Goal: Transaction & Acquisition: Purchase product/service

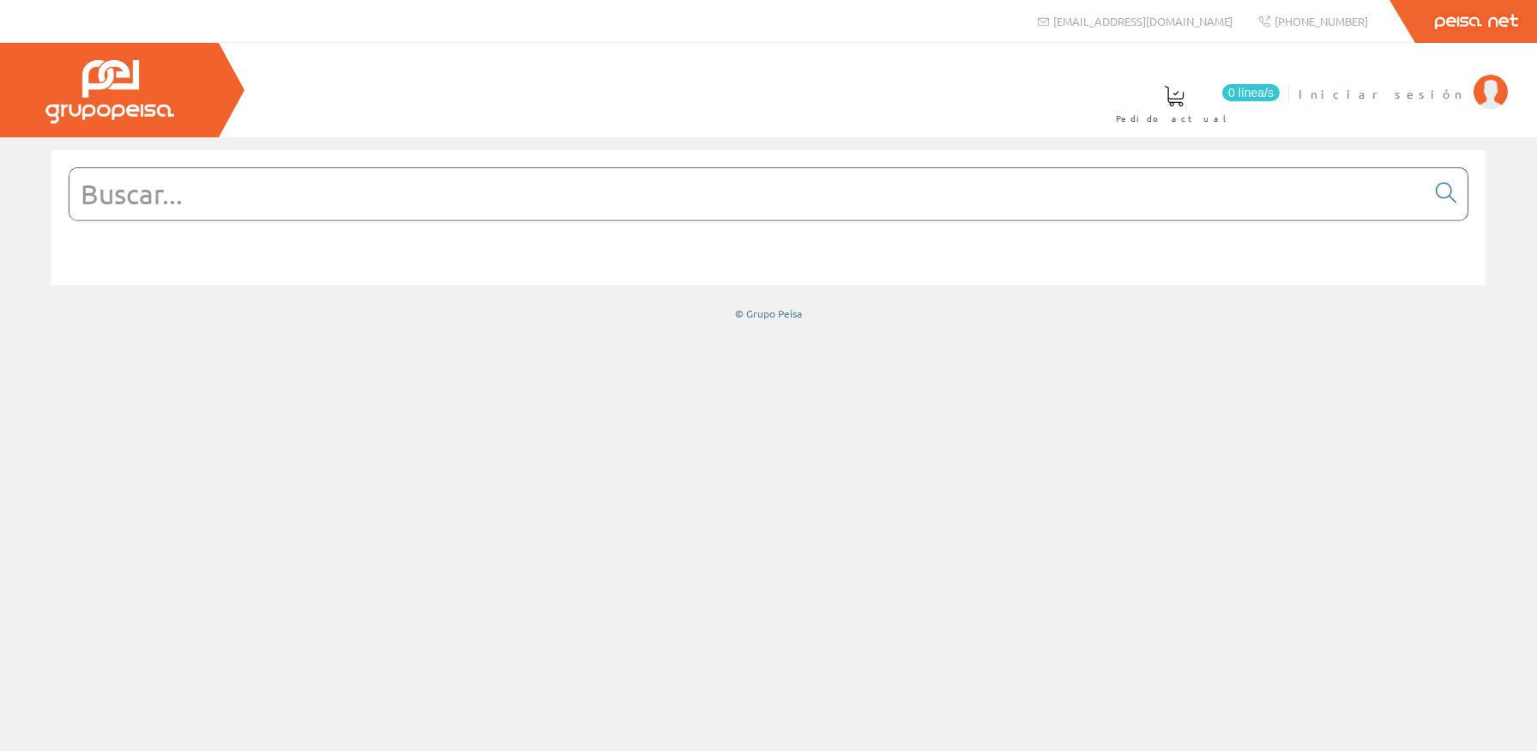
click at [1454, 88] on span "Iniciar sesión" at bounding box center [1382, 93] width 166 height 17
click at [1430, 90] on span "[PERSON_NAME]. [PERSON_NAME]" at bounding box center [1295, 93] width 339 height 17
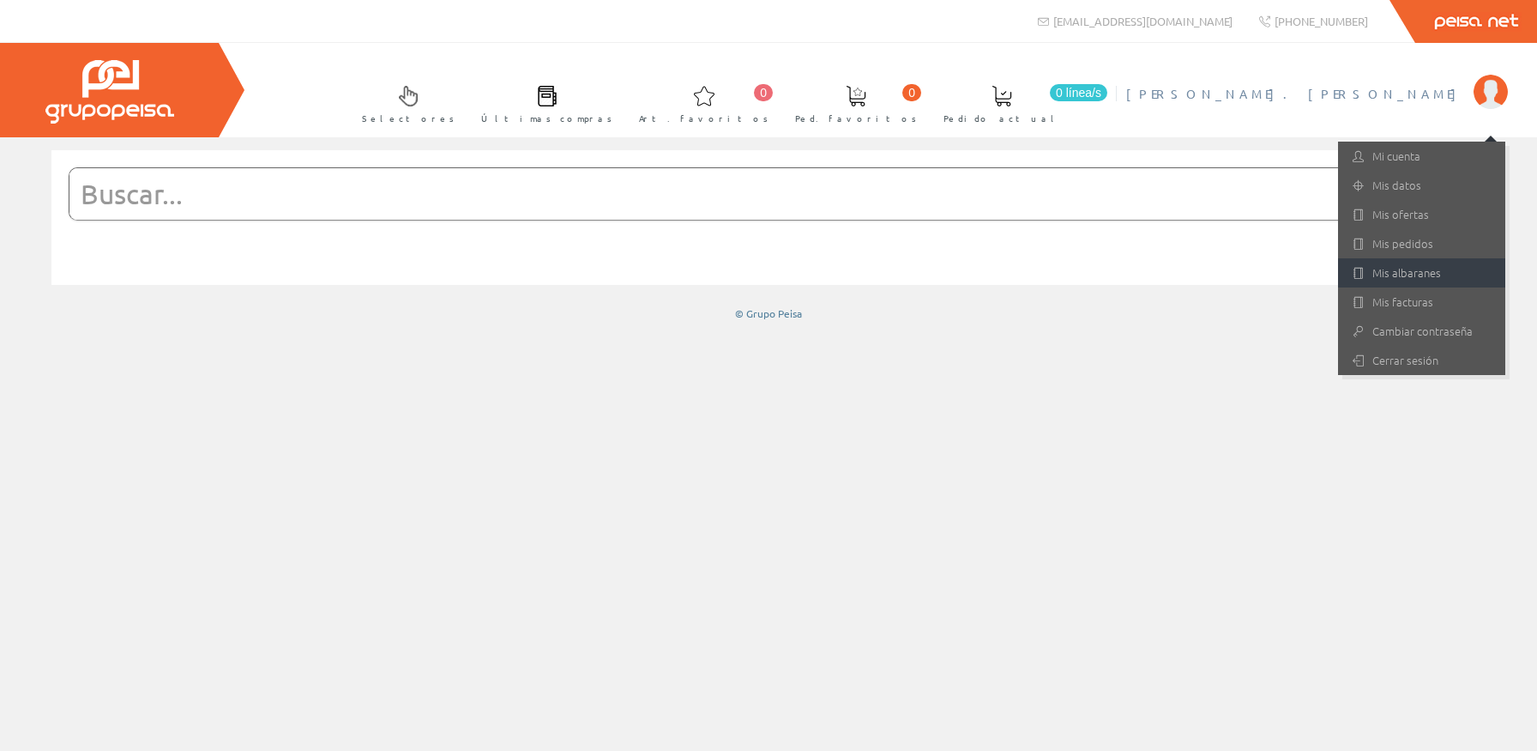
click at [1422, 278] on link "Mis albaranes" at bounding box center [1421, 272] width 167 height 29
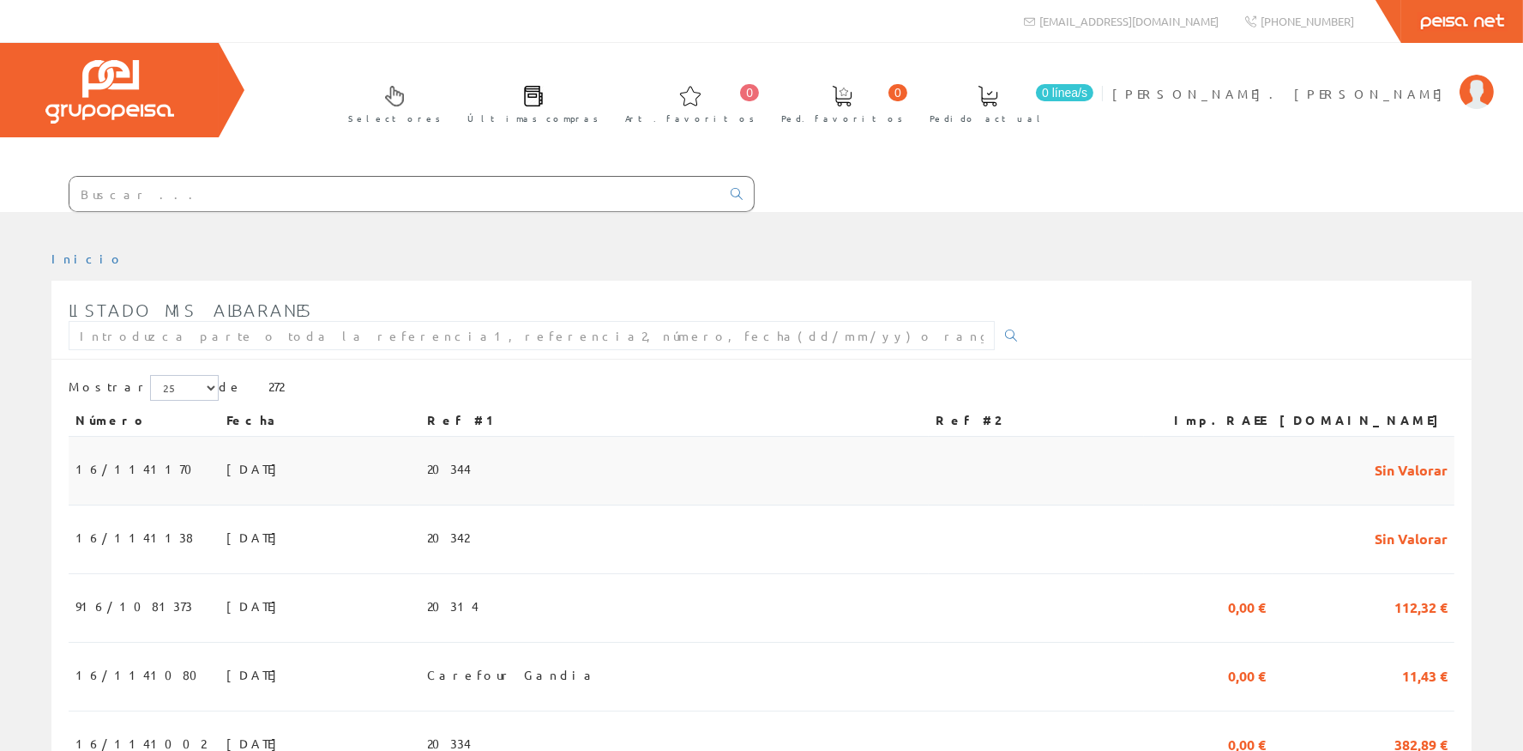
click at [404, 464] on td "09/09/2025" at bounding box center [320, 471] width 201 height 69
click at [336, 204] on input "text" at bounding box center [394, 194] width 651 height 34
click at [338, 199] on input "text" at bounding box center [394, 194] width 651 height 34
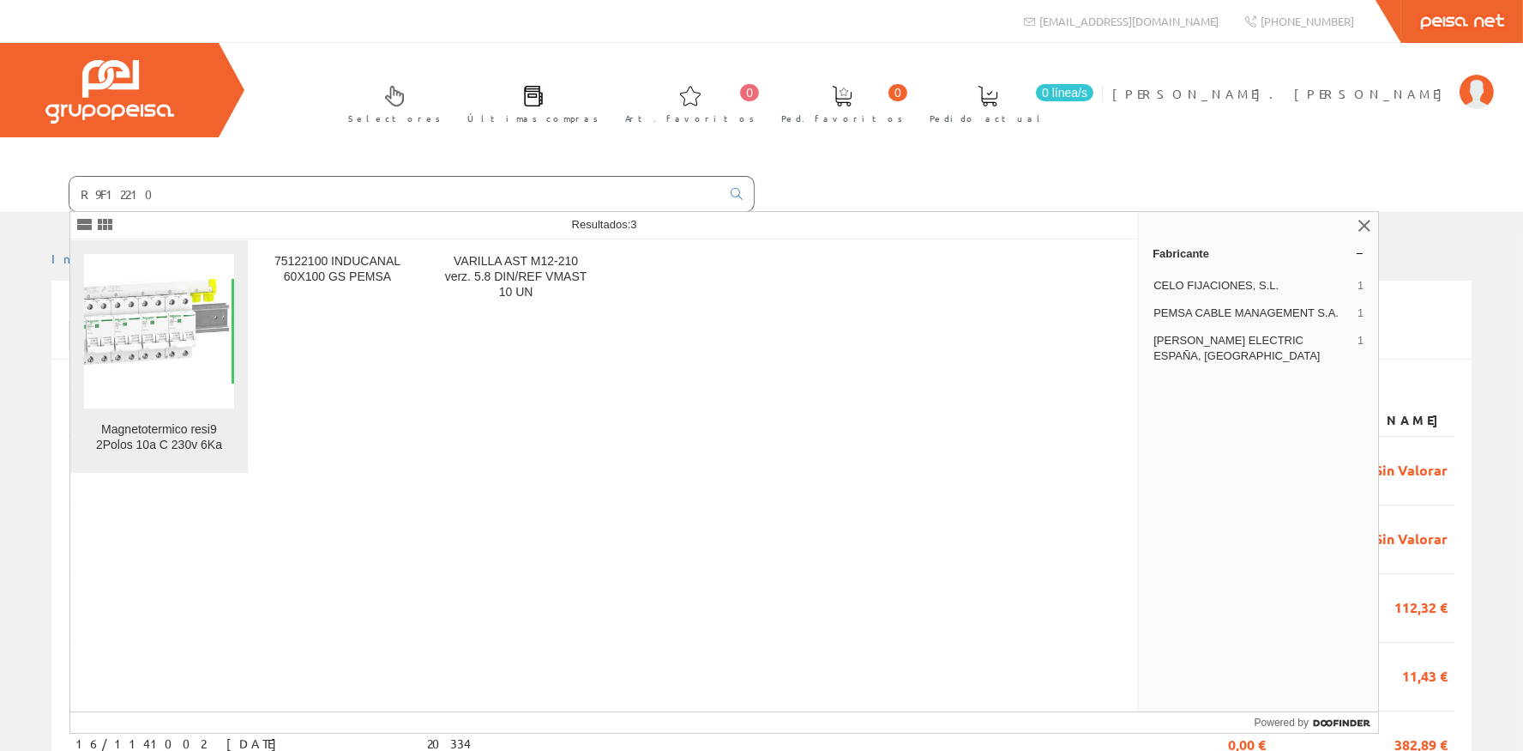
type input "R9F12210"
click at [128, 332] on img at bounding box center [159, 331] width 150 height 105
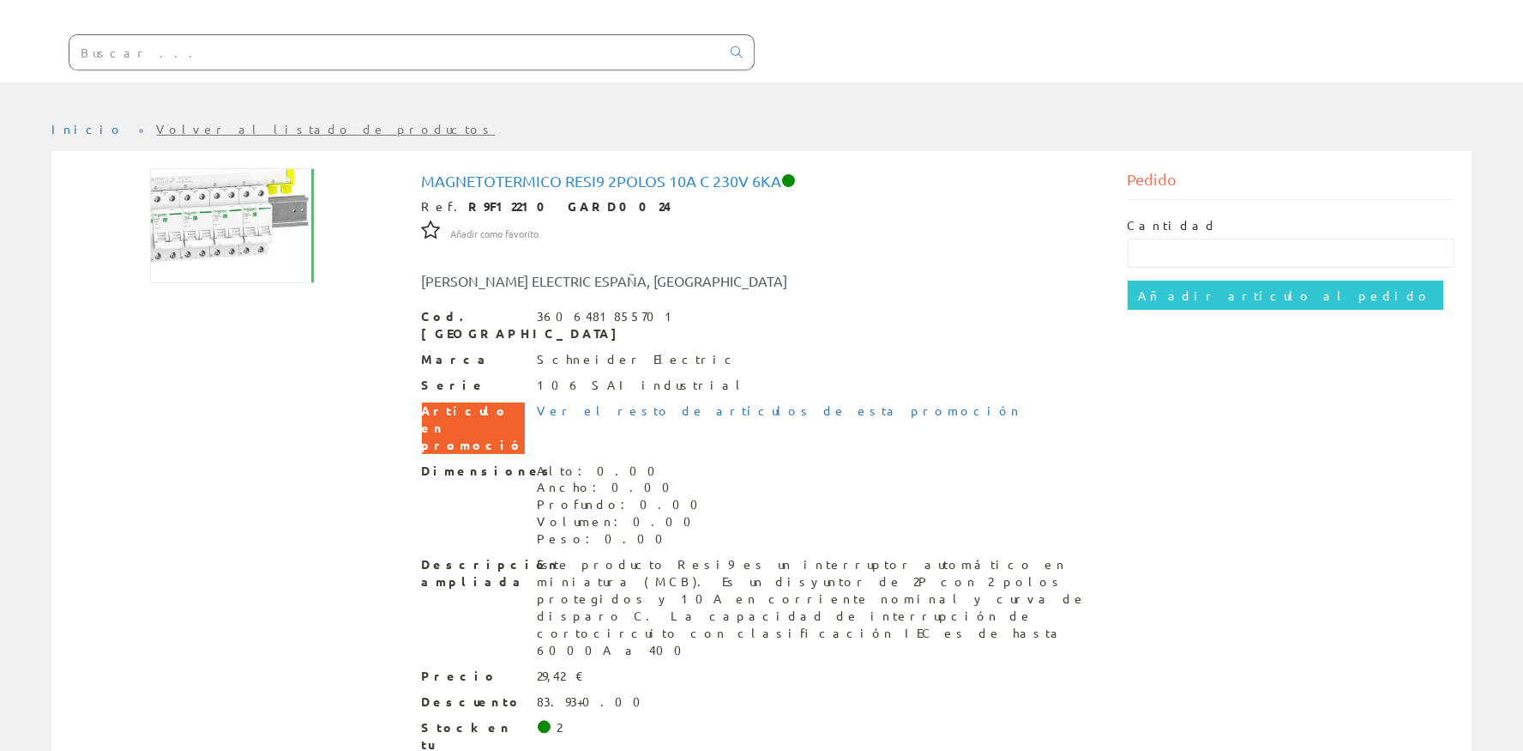
scroll to position [156, 0]
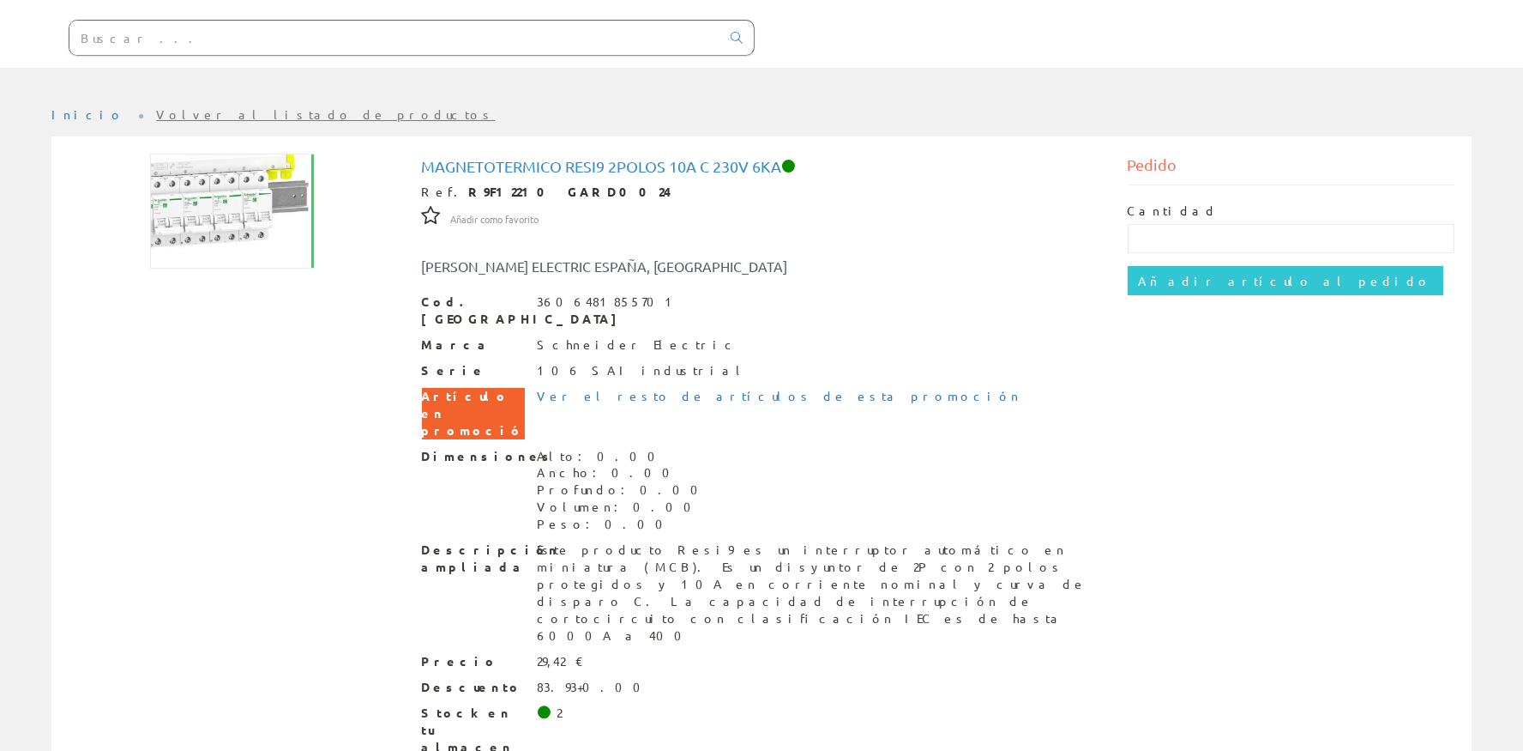
click at [1240, 221] on div "Cantidad" at bounding box center [1292, 227] width 328 height 51
click at [1232, 232] on input "text" at bounding box center [1292, 238] width 328 height 29
type input "2"
click at [1220, 283] on input "Añadir artículo al pedido" at bounding box center [1286, 280] width 316 height 29
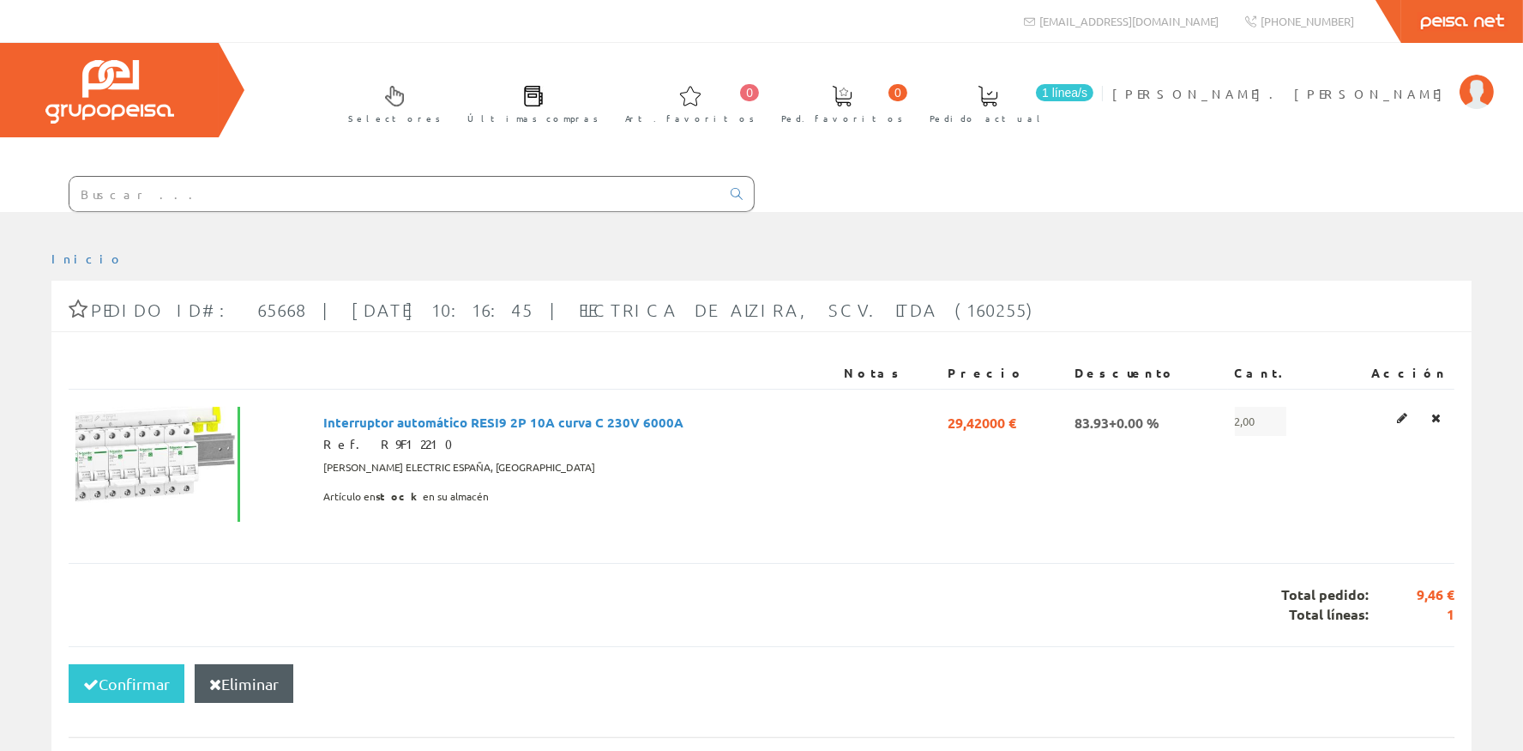
click at [262, 201] on input "text" at bounding box center [394, 194] width 651 height 34
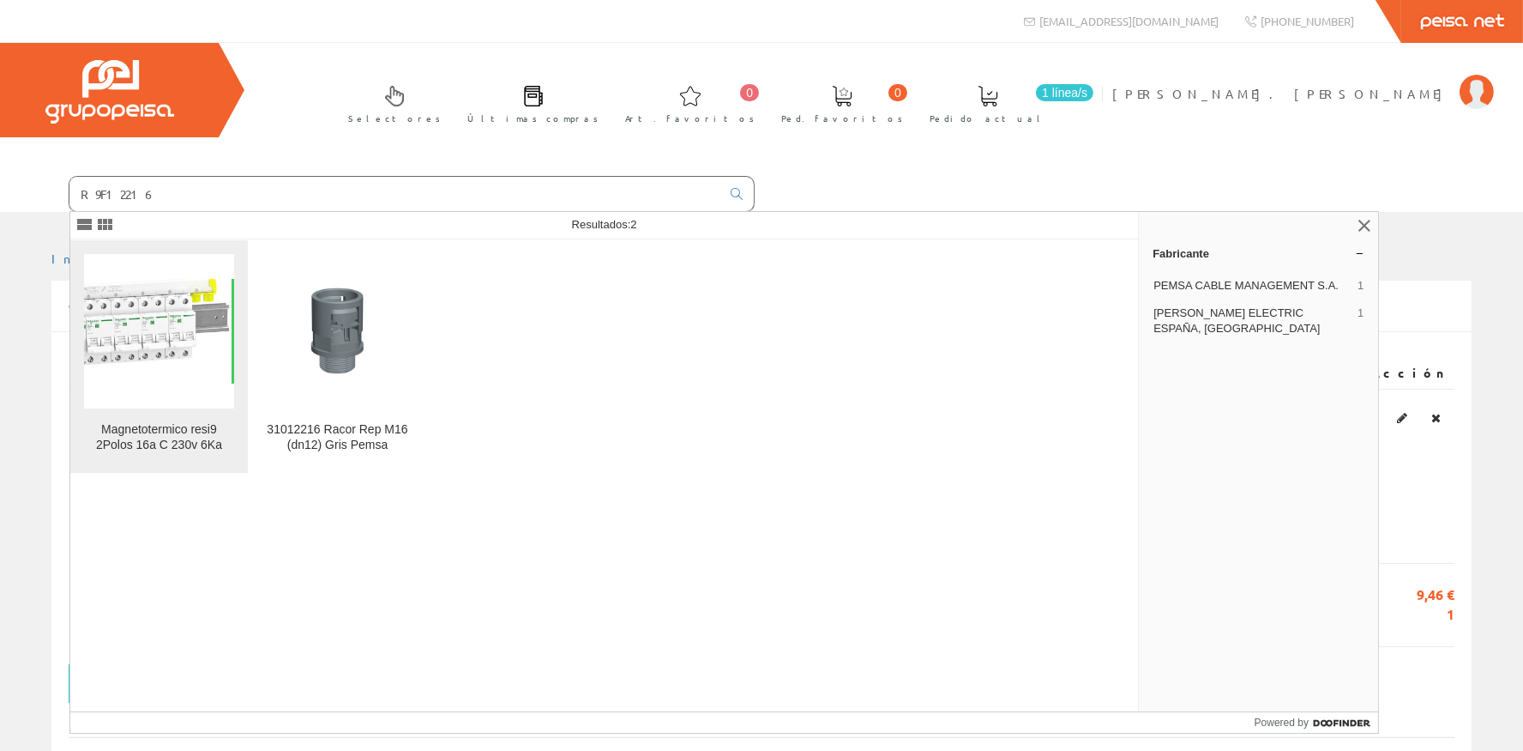
type input "R9F12216"
click at [159, 361] on img at bounding box center [159, 331] width 150 height 105
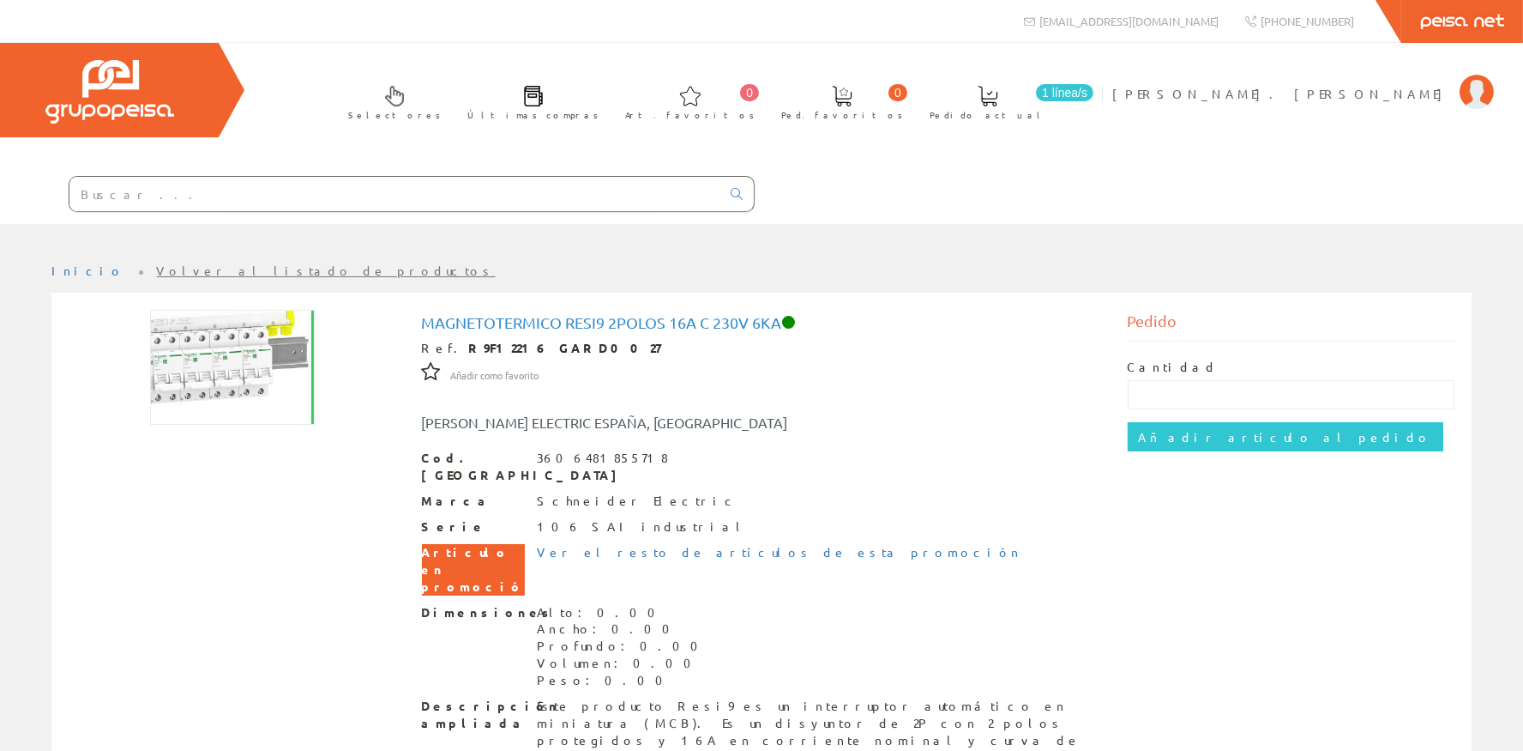
scroll to position [156, 0]
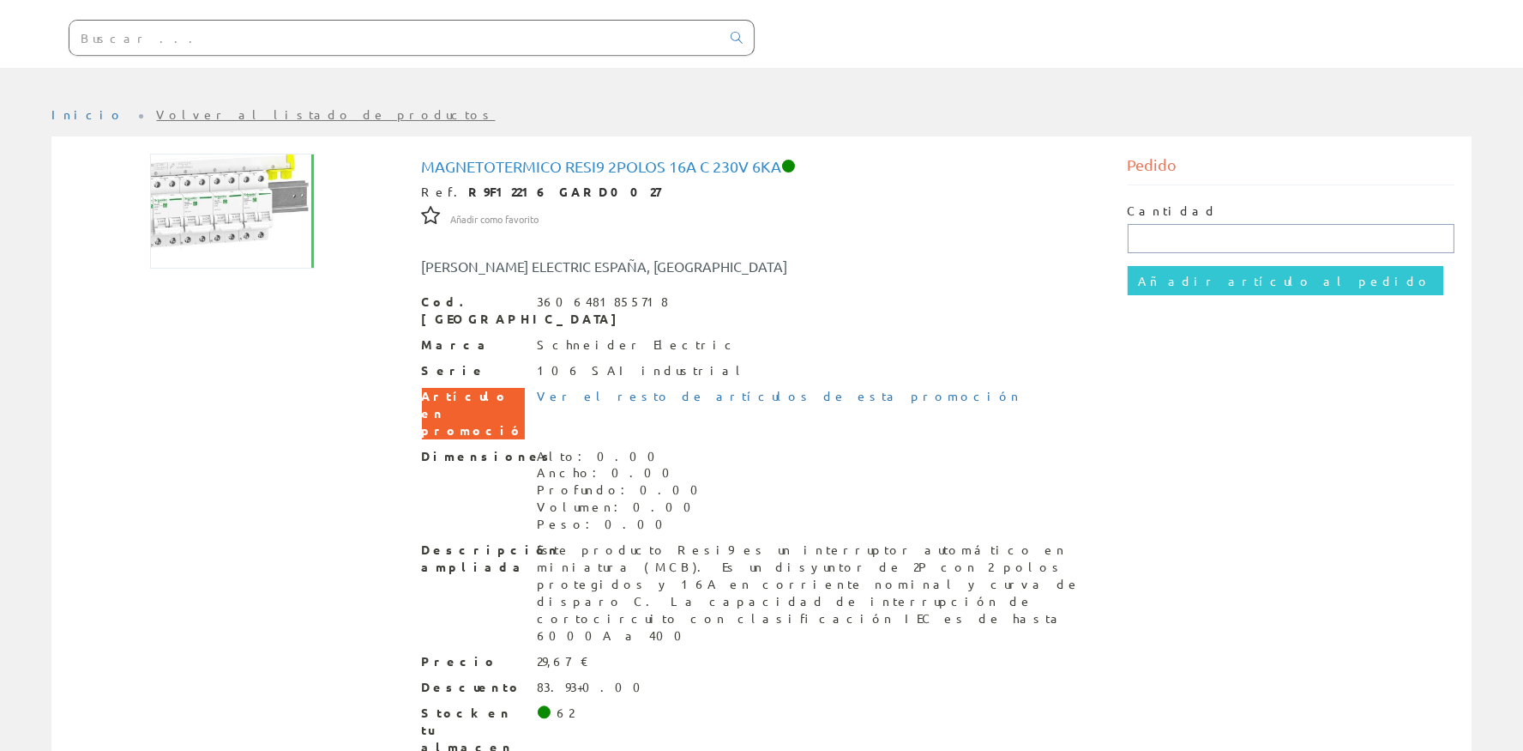
click at [1216, 246] on input "text" at bounding box center [1292, 238] width 328 height 29
type input "6"
click at [1182, 271] on input "Añadir artículo al pedido" at bounding box center [1286, 280] width 316 height 29
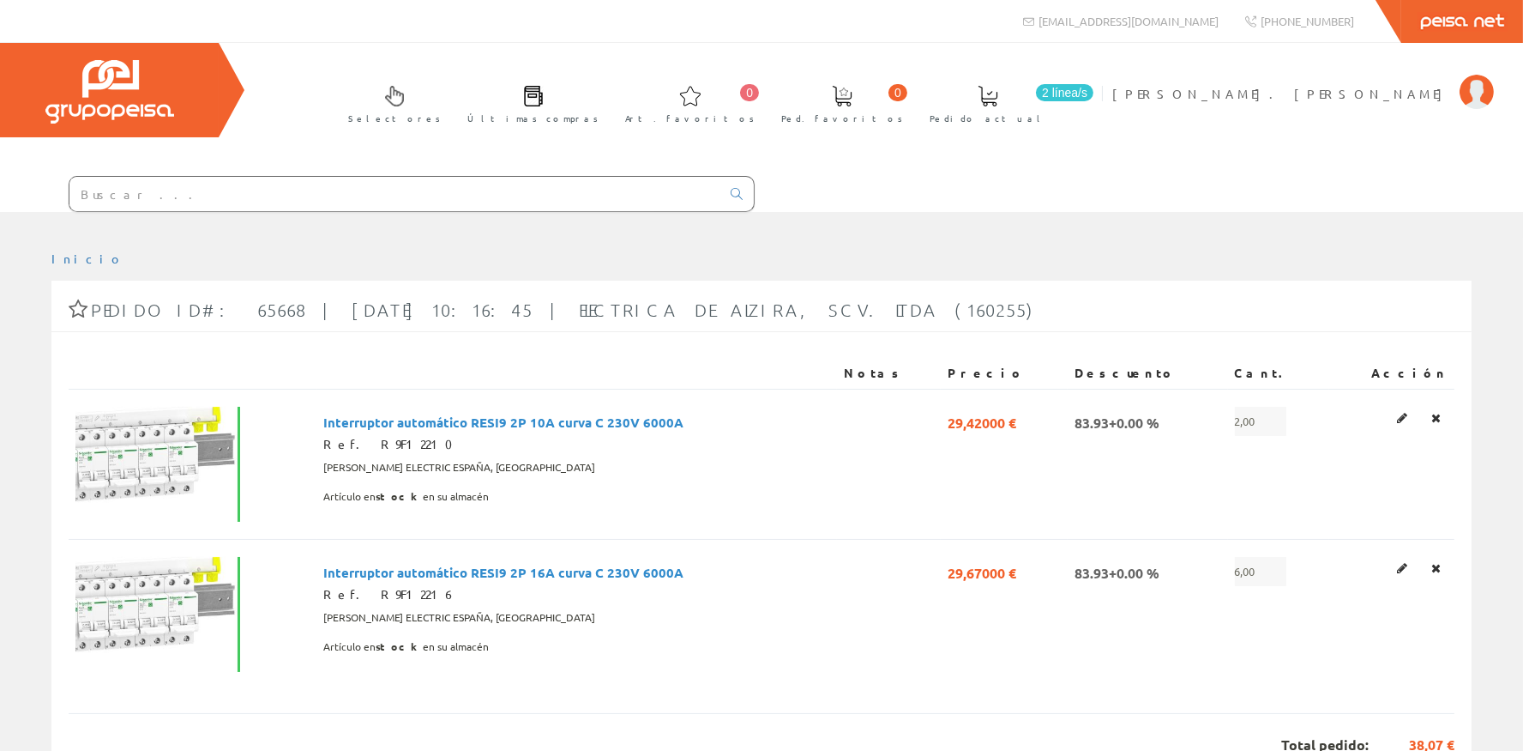
click at [139, 189] on input "text" at bounding box center [394, 194] width 651 height 34
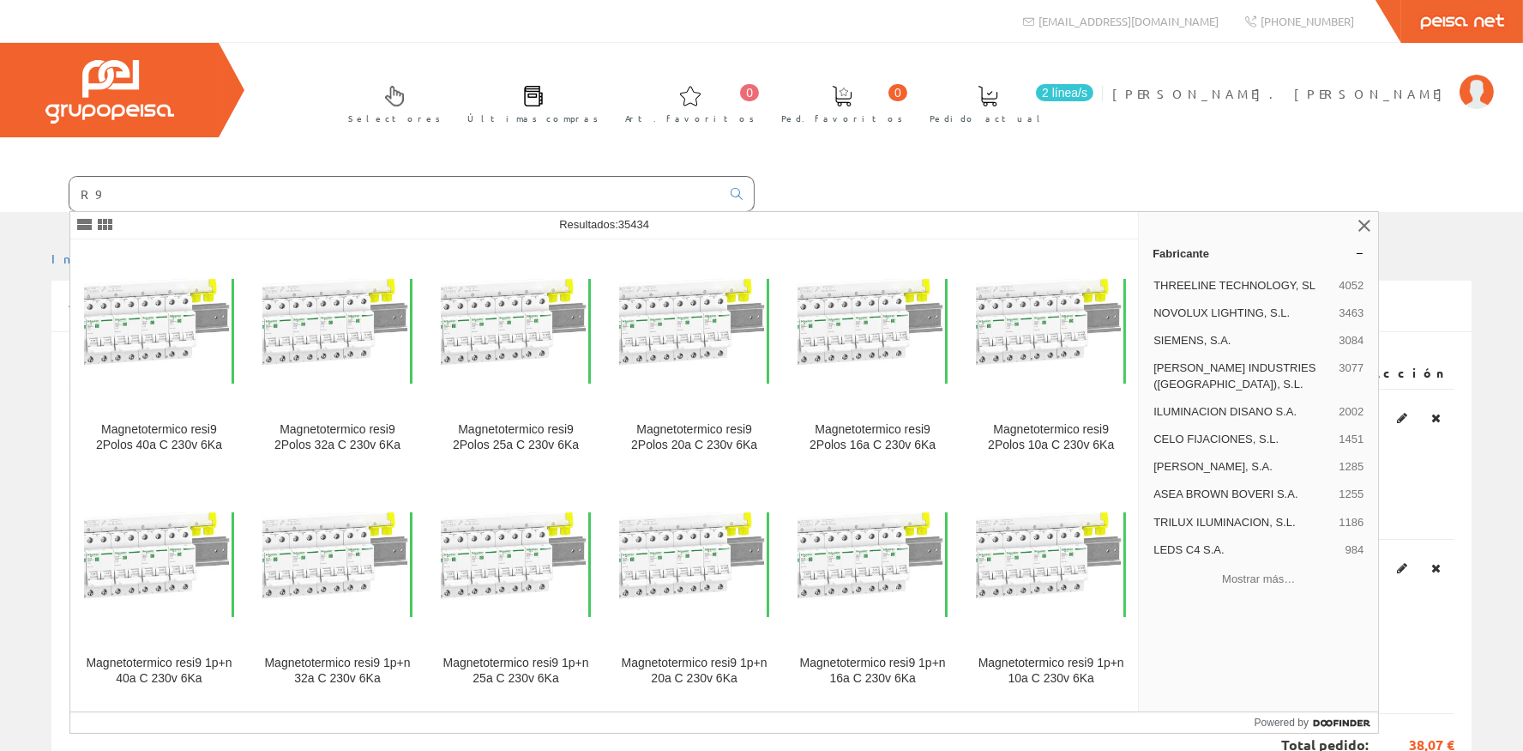
type input "R"
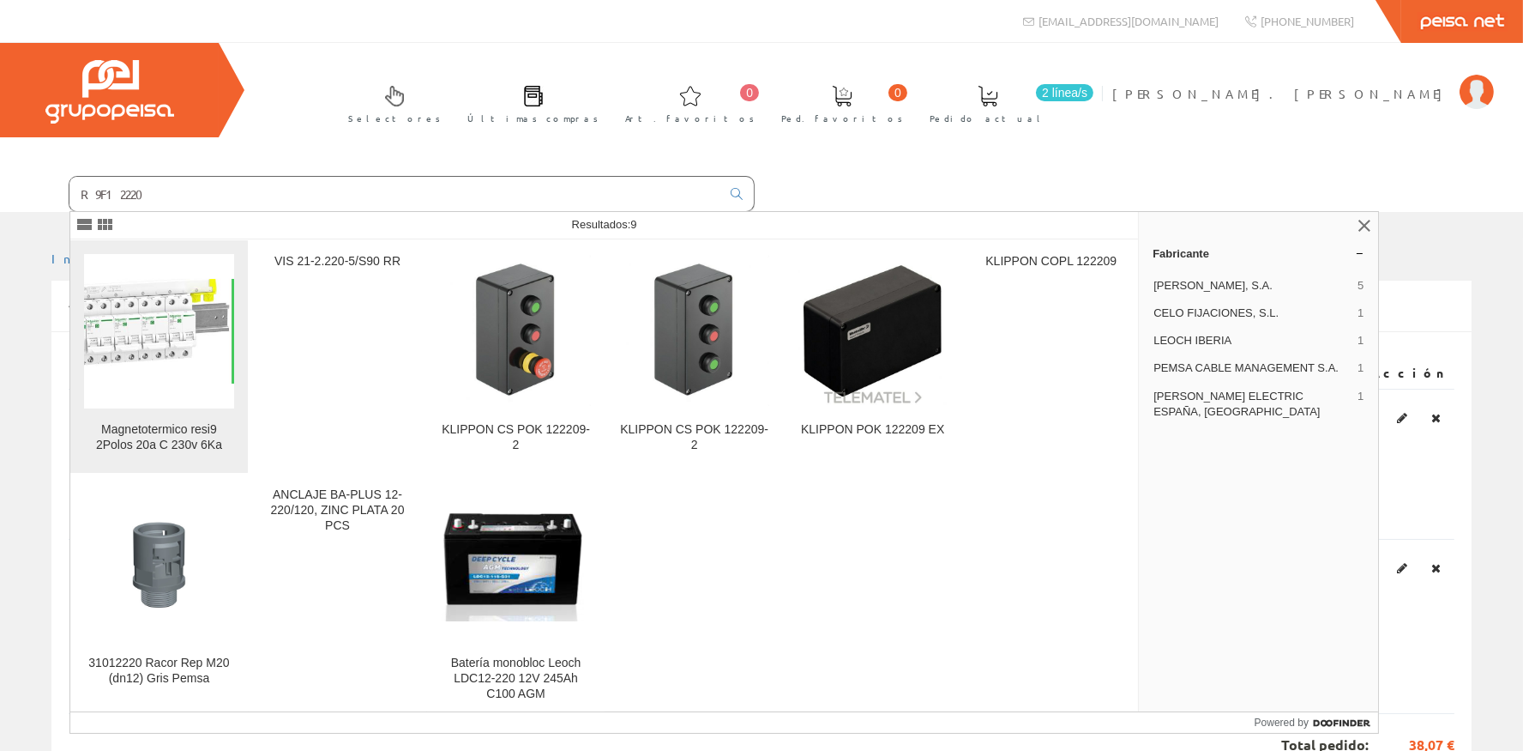
type input "R9F12220"
click at [167, 319] on img at bounding box center [159, 331] width 150 height 105
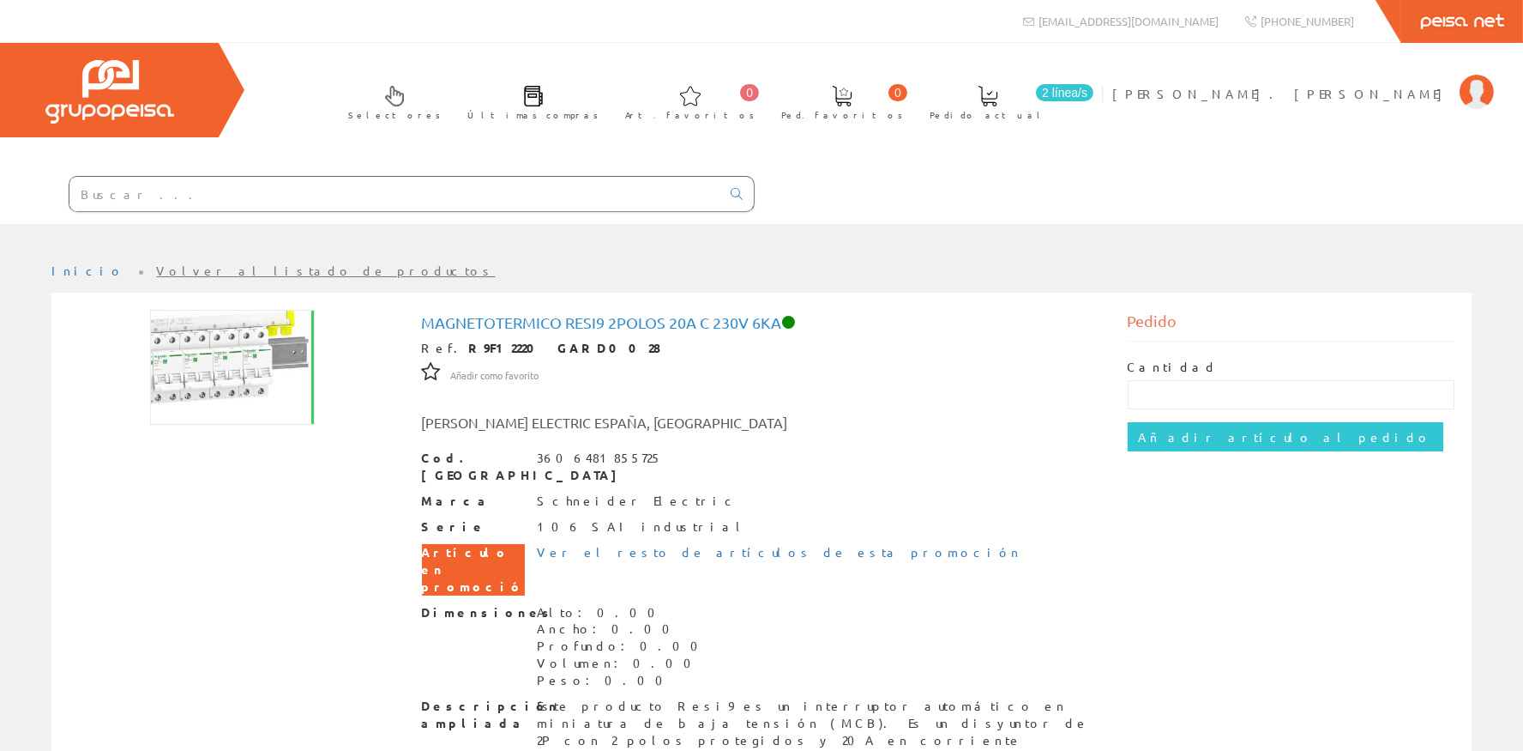
drag, startPoint x: 1172, startPoint y: 367, endPoint x: 1179, endPoint y: 385, distance: 19.6
click at [1176, 373] on label "Cantidad" at bounding box center [1173, 367] width 91 height 17
click at [1180, 389] on input "text" at bounding box center [1292, 394] width 328 height 29
type input "1"
click at [1185, 437] on input "Añadir artículo al pedido" at bounding box center [1286, 436] width 316 height 29
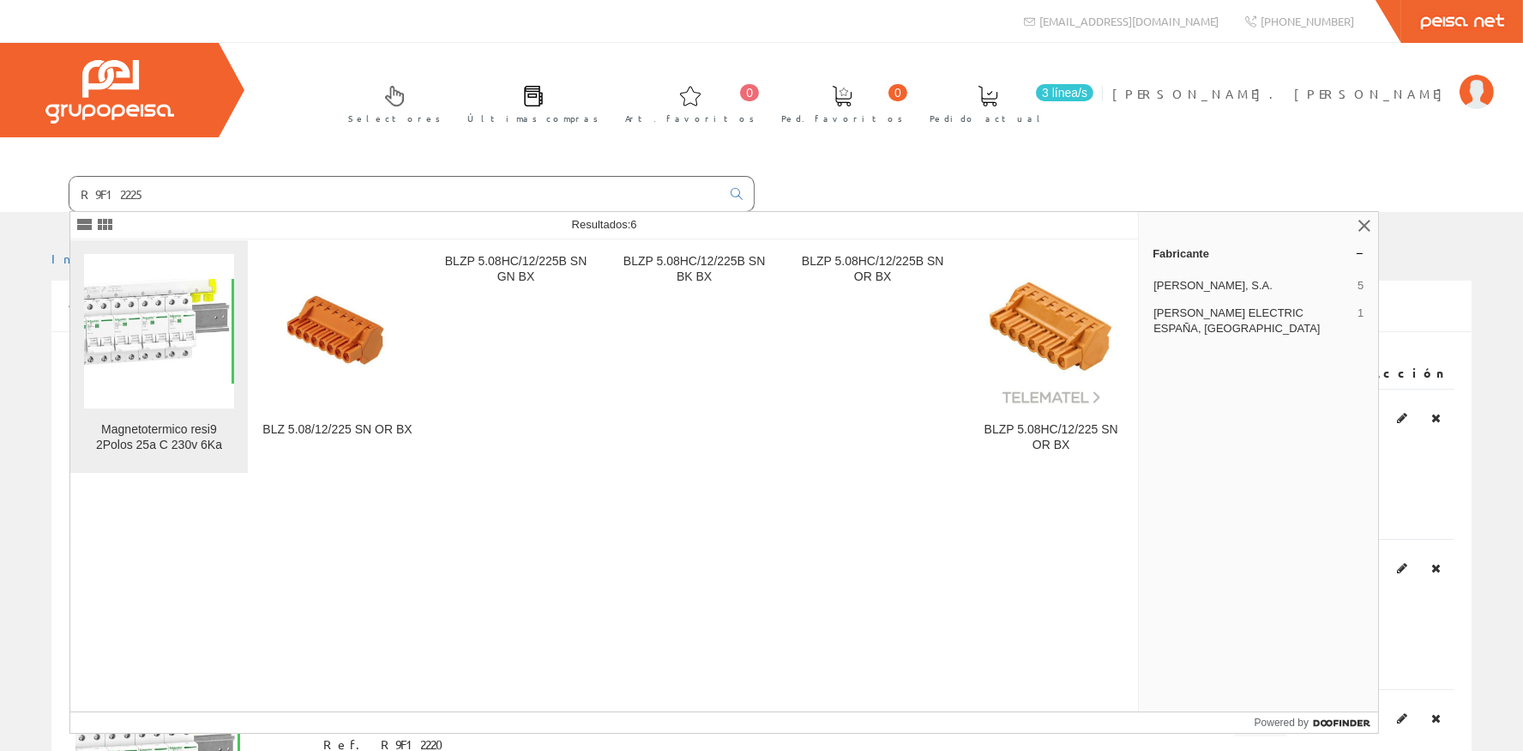
type input "R9F12225"
click at [124, 323] on img at bounding box center [159, 331] width 150 height 105
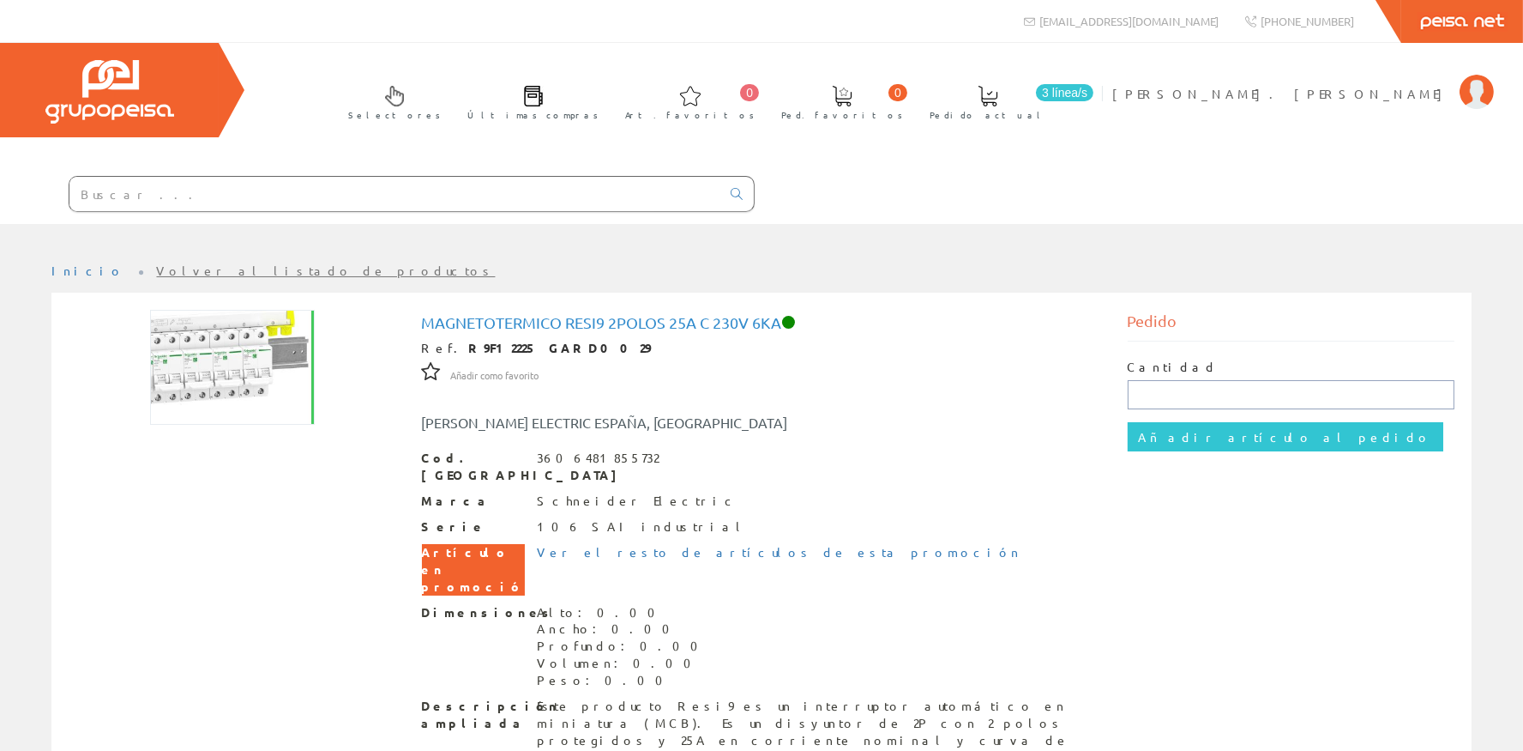
click at [1303, 382] on input "text" at bounding box center [1292, 394] width 328 height 29
type input "2"
click at [1200, 435] on input "Añadir artículo al pedido" at bounding box center [1286, 436] width 316 height 29
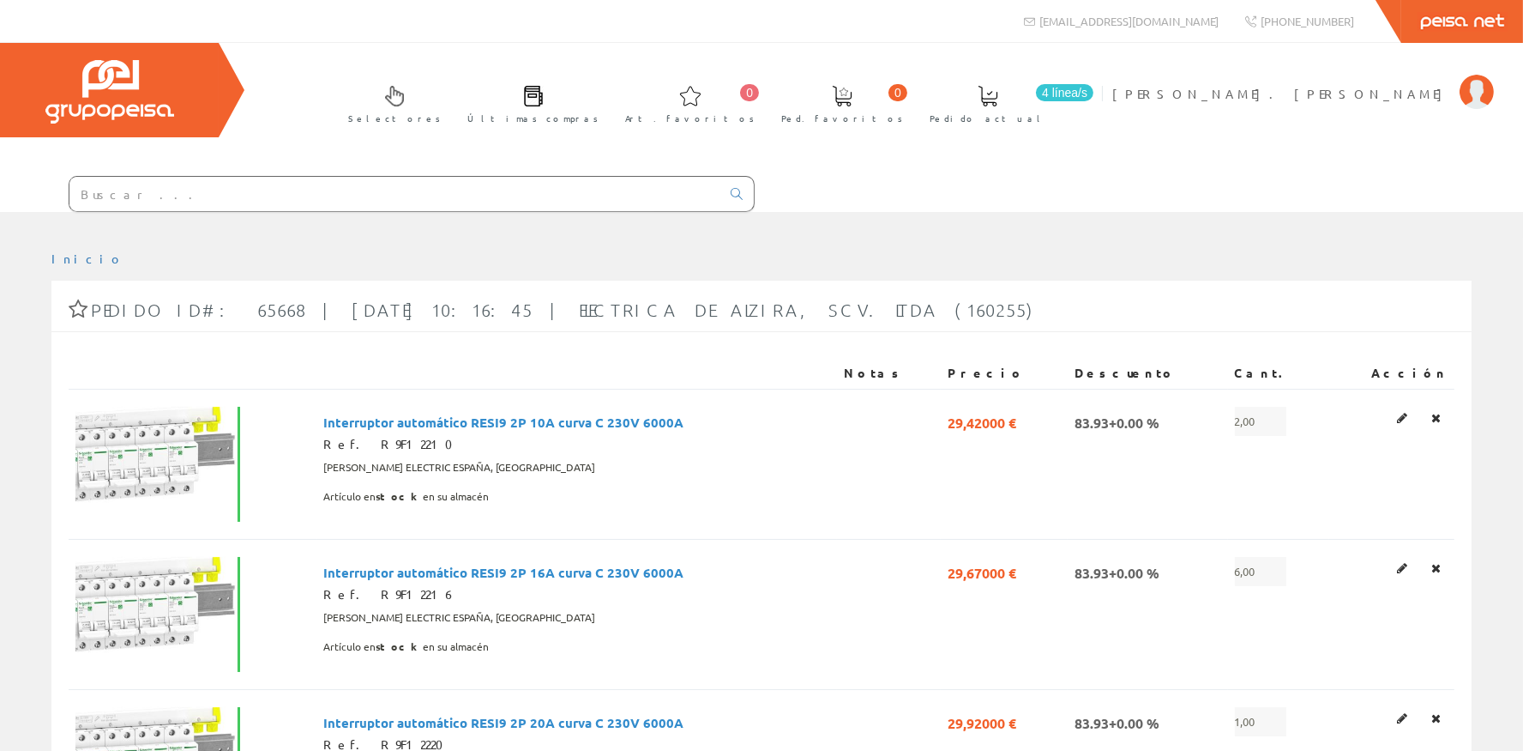
click at [190, 199] on input "text" at bounding box center [394, 194] width 651 height 34
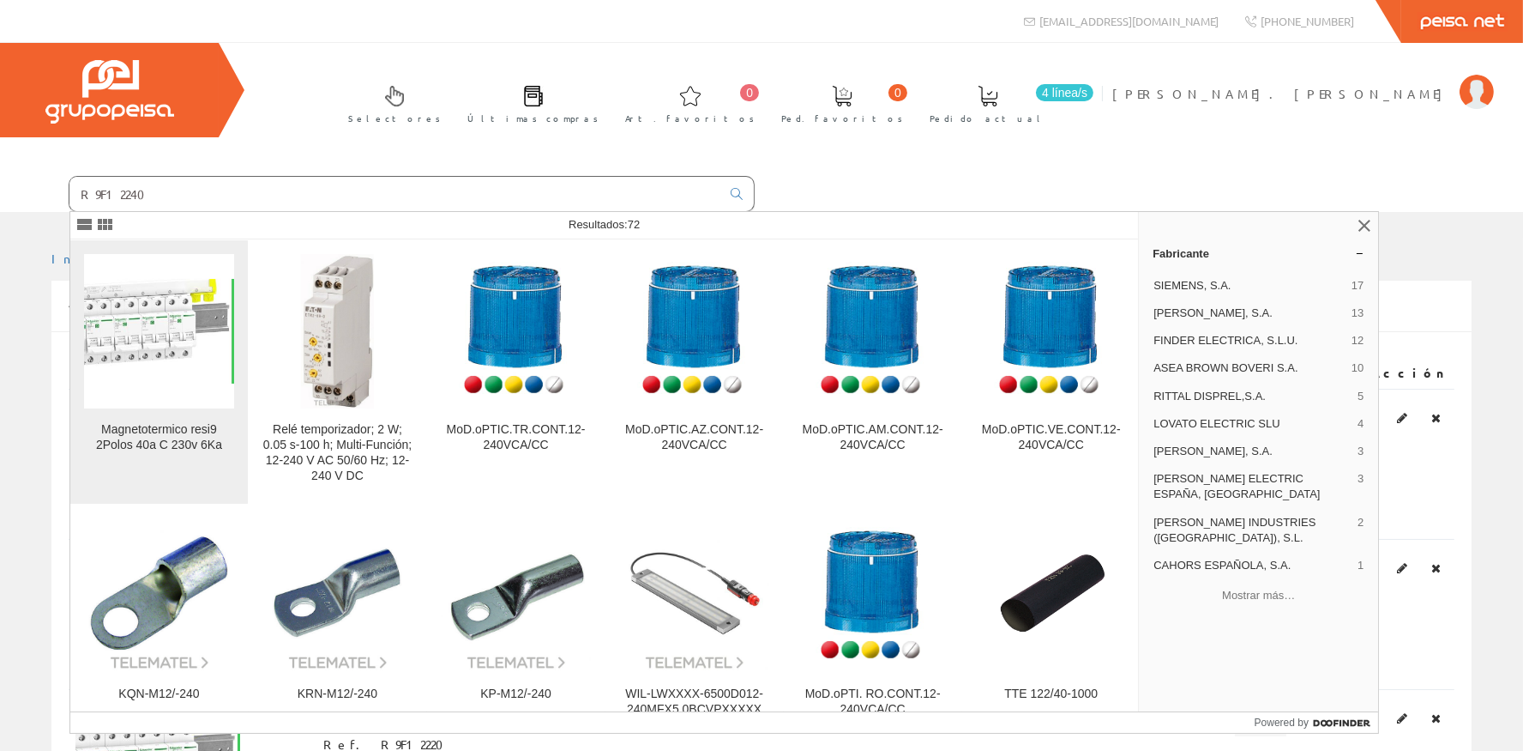
type input "R9F12240"
click at [130, 347] on img at bounding box center [159, 331] width 150 height 105
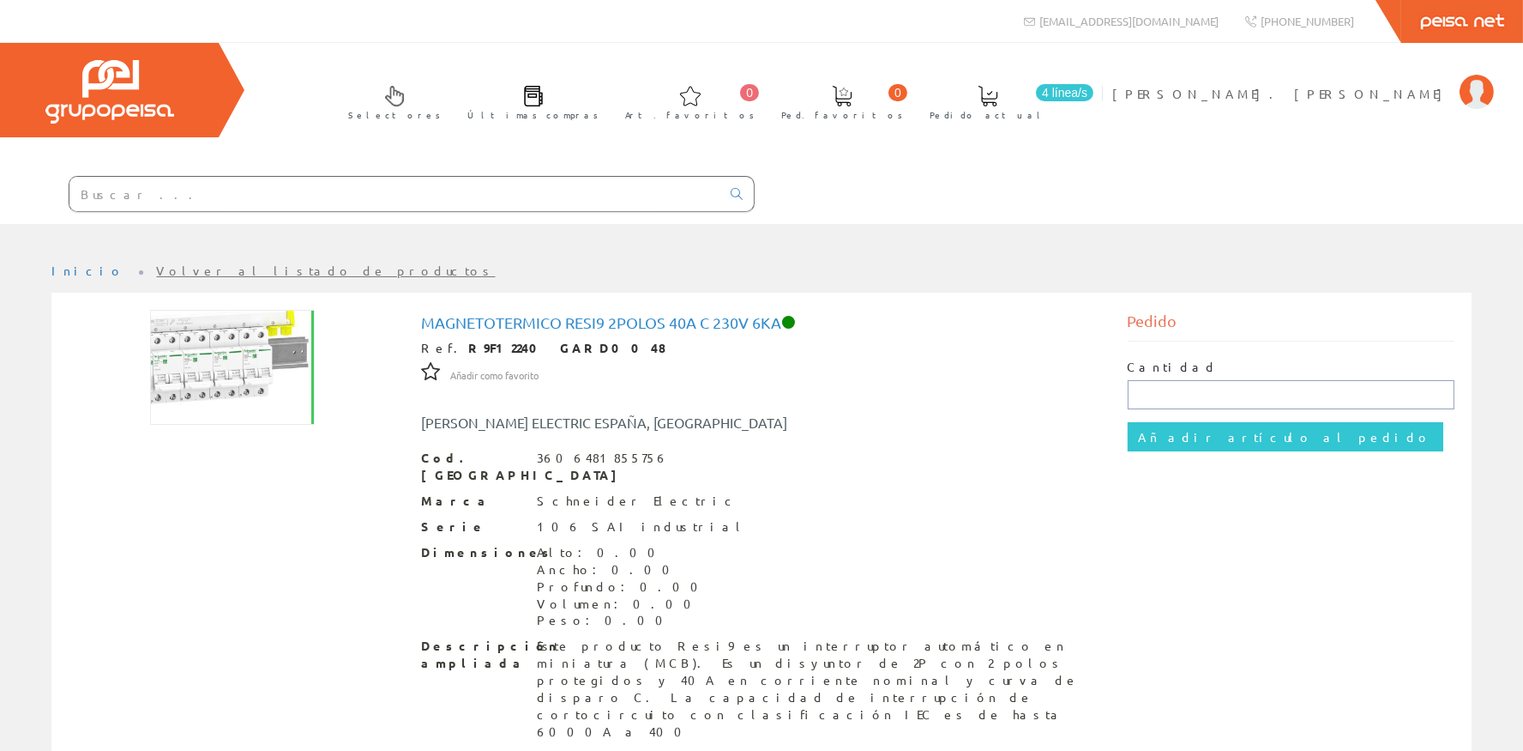
click at [1233, 391] on input "text" at bounding box center [1292, 394] width 328 height 29
type input "2"
click at [1200, 437] on input "Añadir artículo al pedido" at bounding box center [1286, 436] width 316 height 29
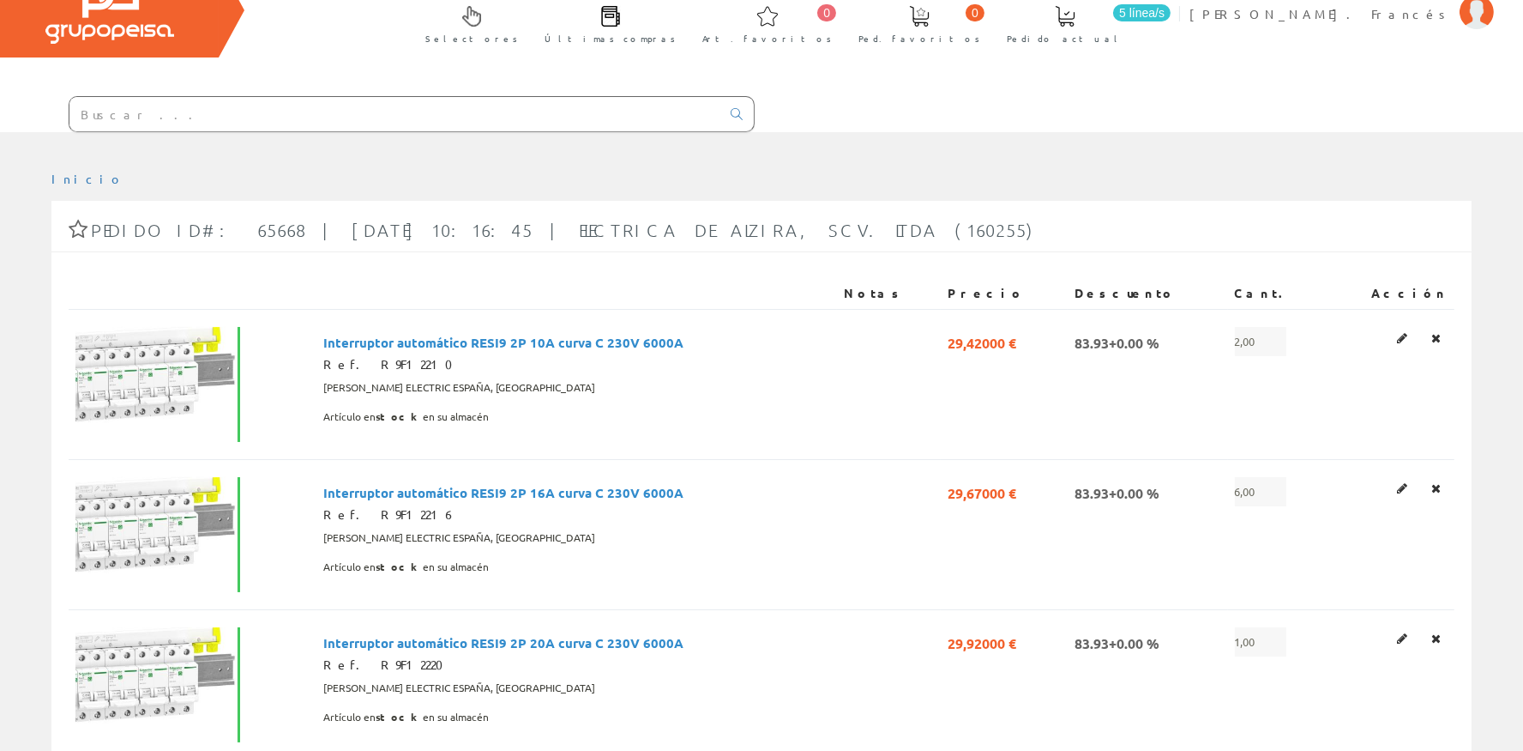
scroll to position [76, 0]
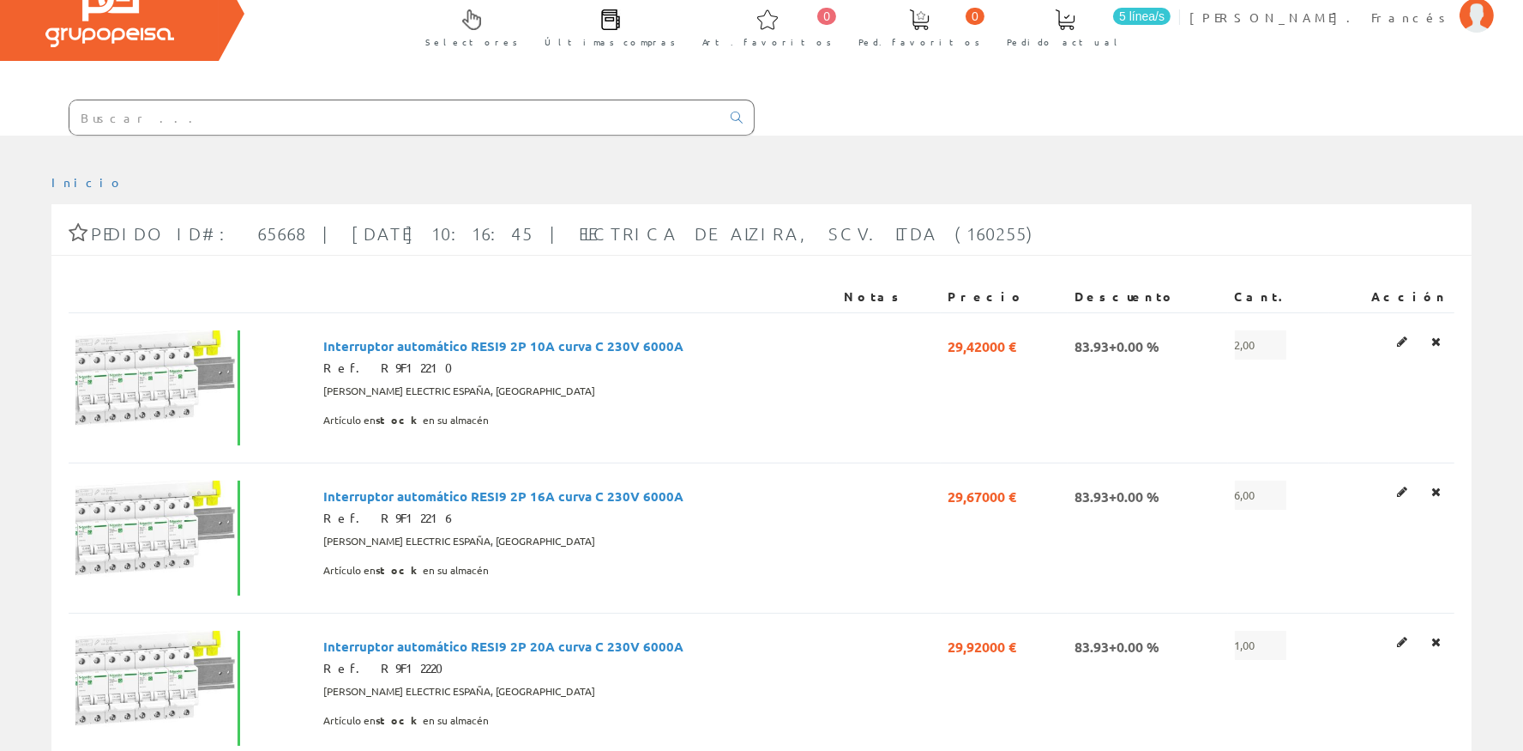
click at [198, 117] on input "text" at bounding box center [394, 117] width 651 height 34
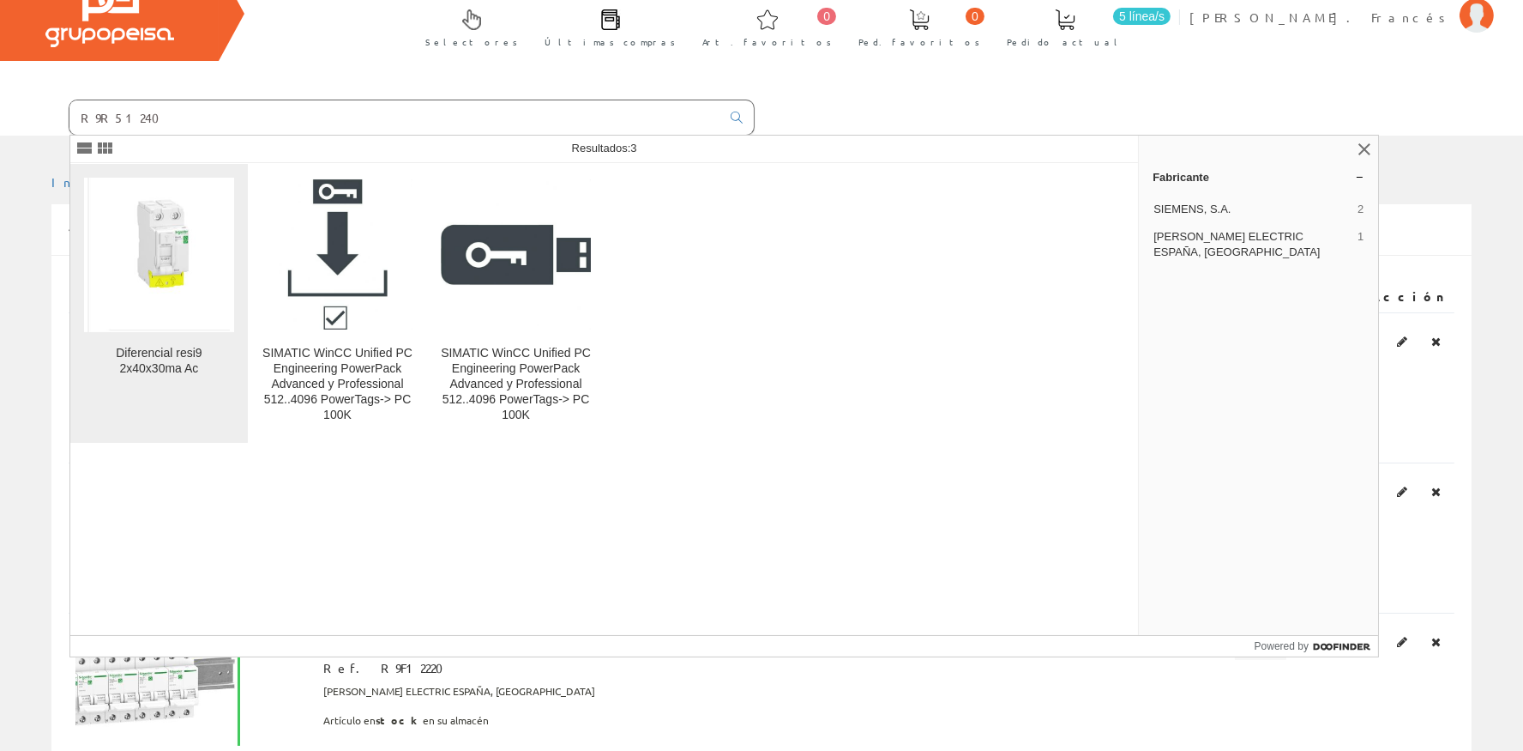
type input "R9R51240"
click at [140, 317] on img at bounding box center [158, 255] width 142 height 154
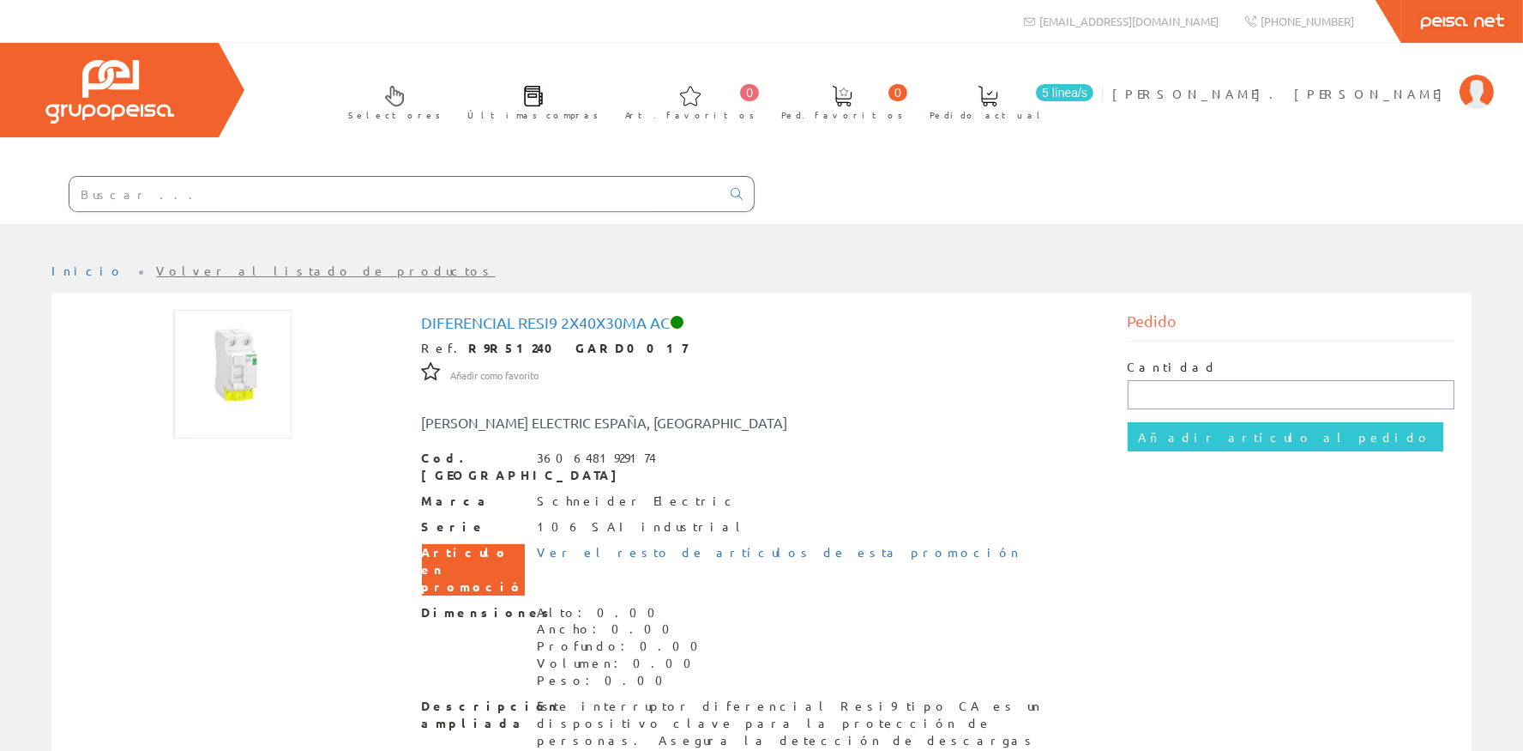
click at [1164, 401] on input "text" at bounding box center [1292, 394] width 328 height 29
type input "3"
click at [1174, 429] on input "Añadir artículo al pedido" at bounding box center [1286, 436] width 316 height 29
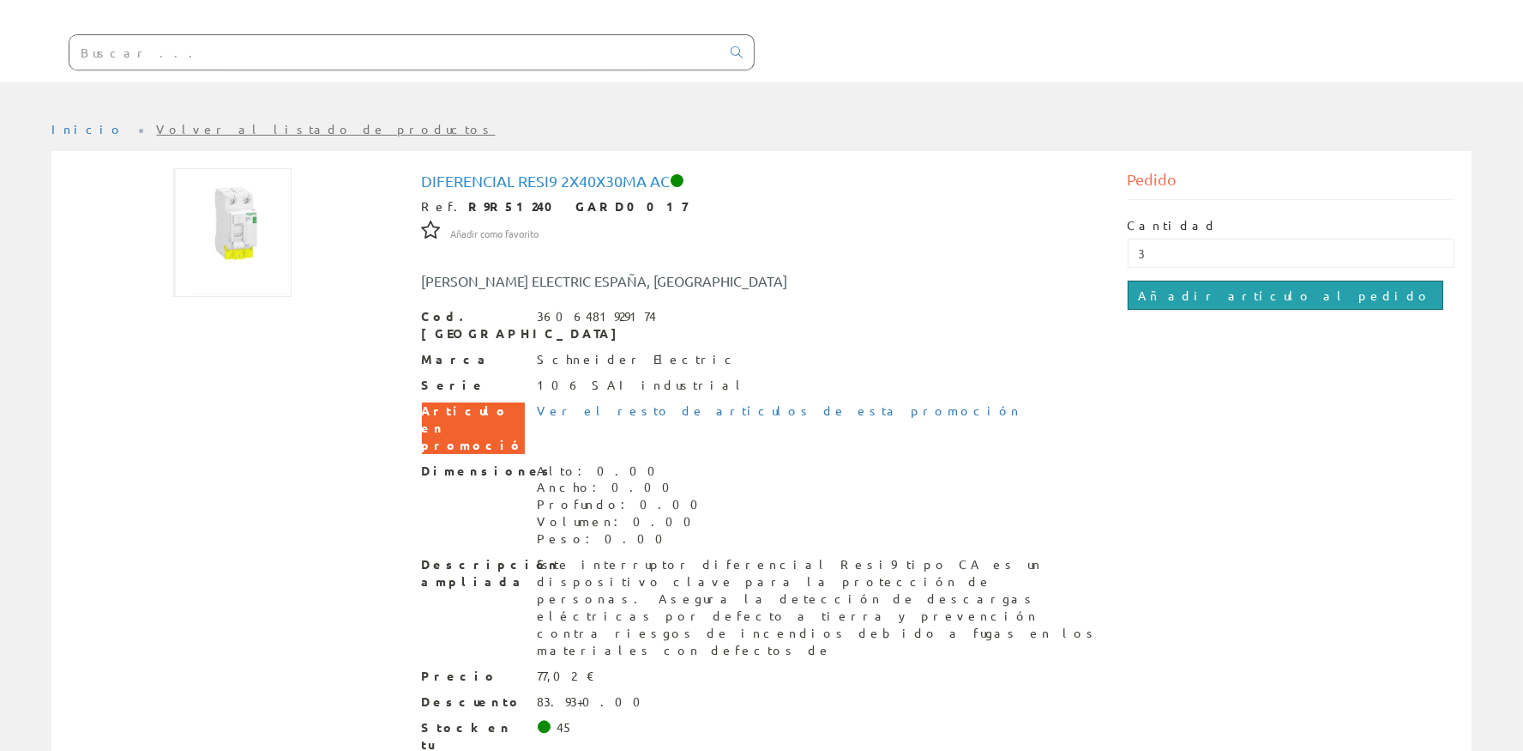
scroll to position [156, 0]
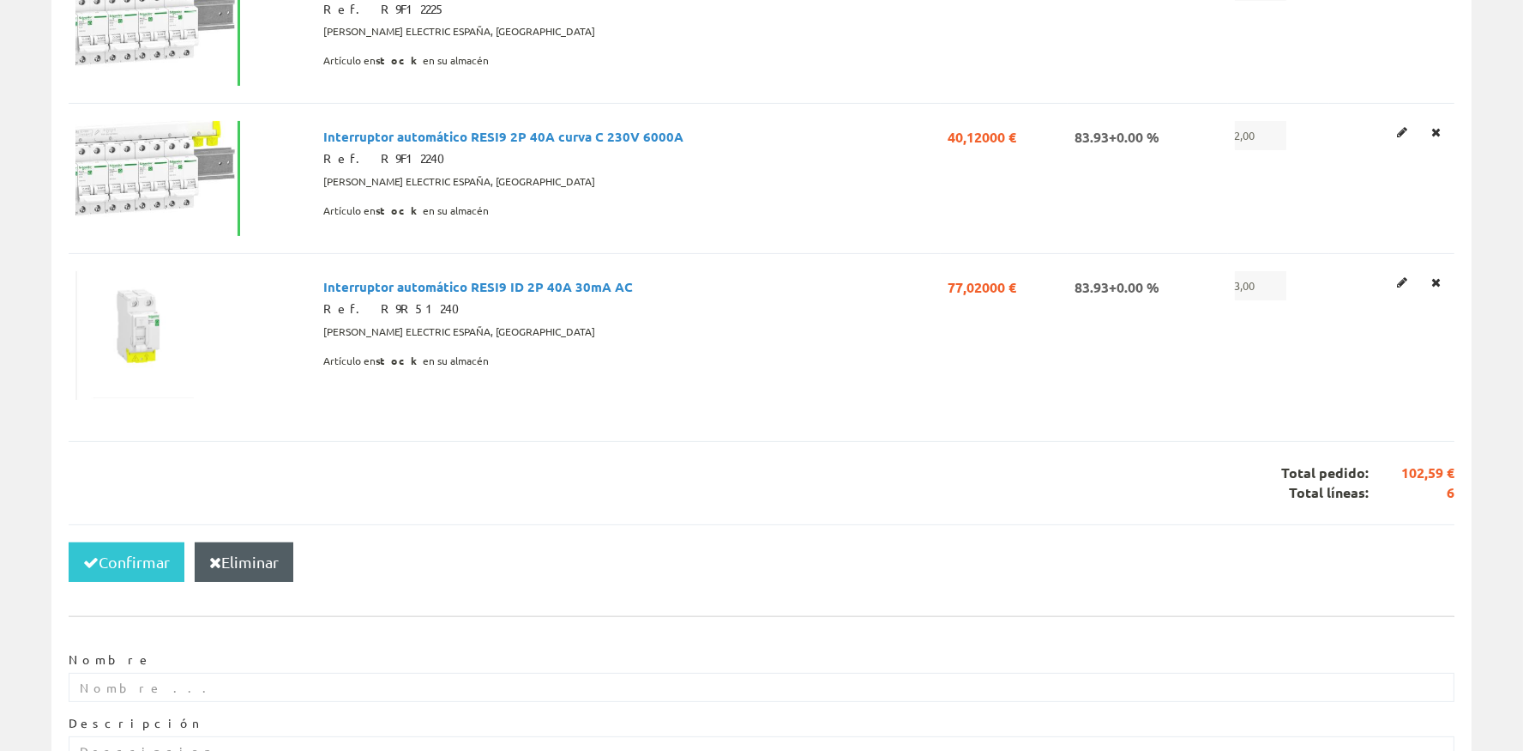
scroll to position [1055, 0]
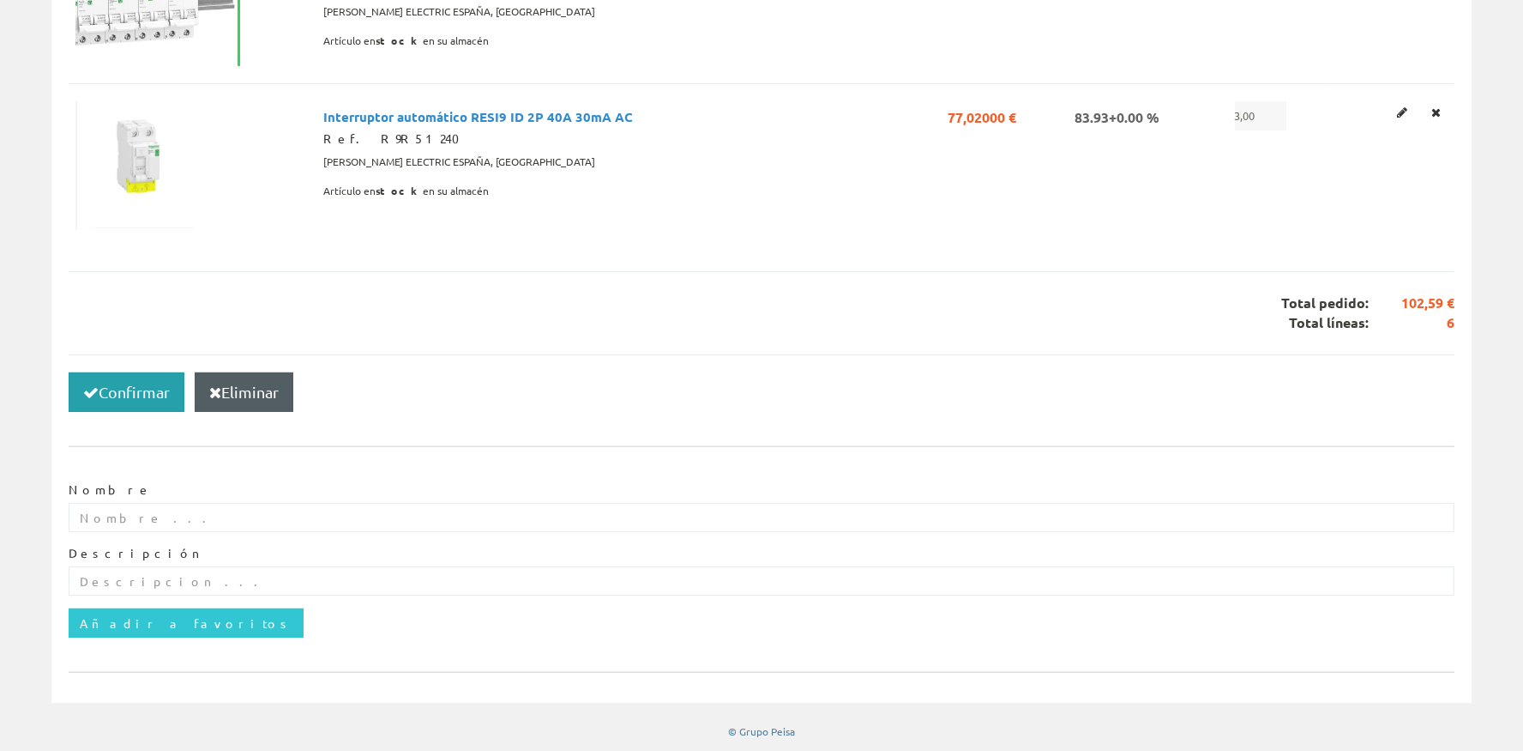
click at [142, 386] on button "Confirmar" at bounding box center [127, 391] width 116 height 39
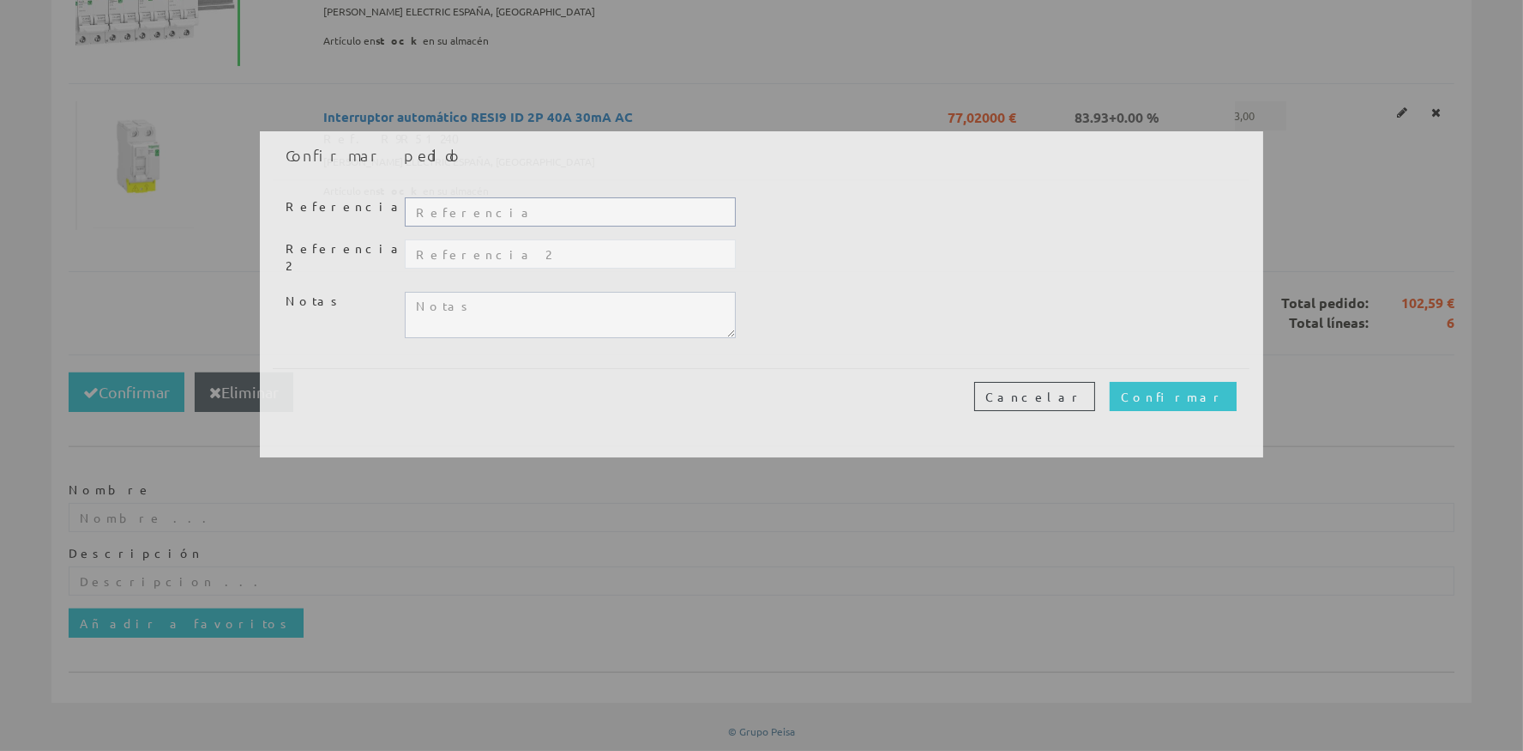
click at [560, 212] on input "text" at bounding box center [570, 211] width 331 height 29
type input "20345"
click at [1227, 383] on input "Confirmar" at bounding box center [1173, 396] width 127 height 29
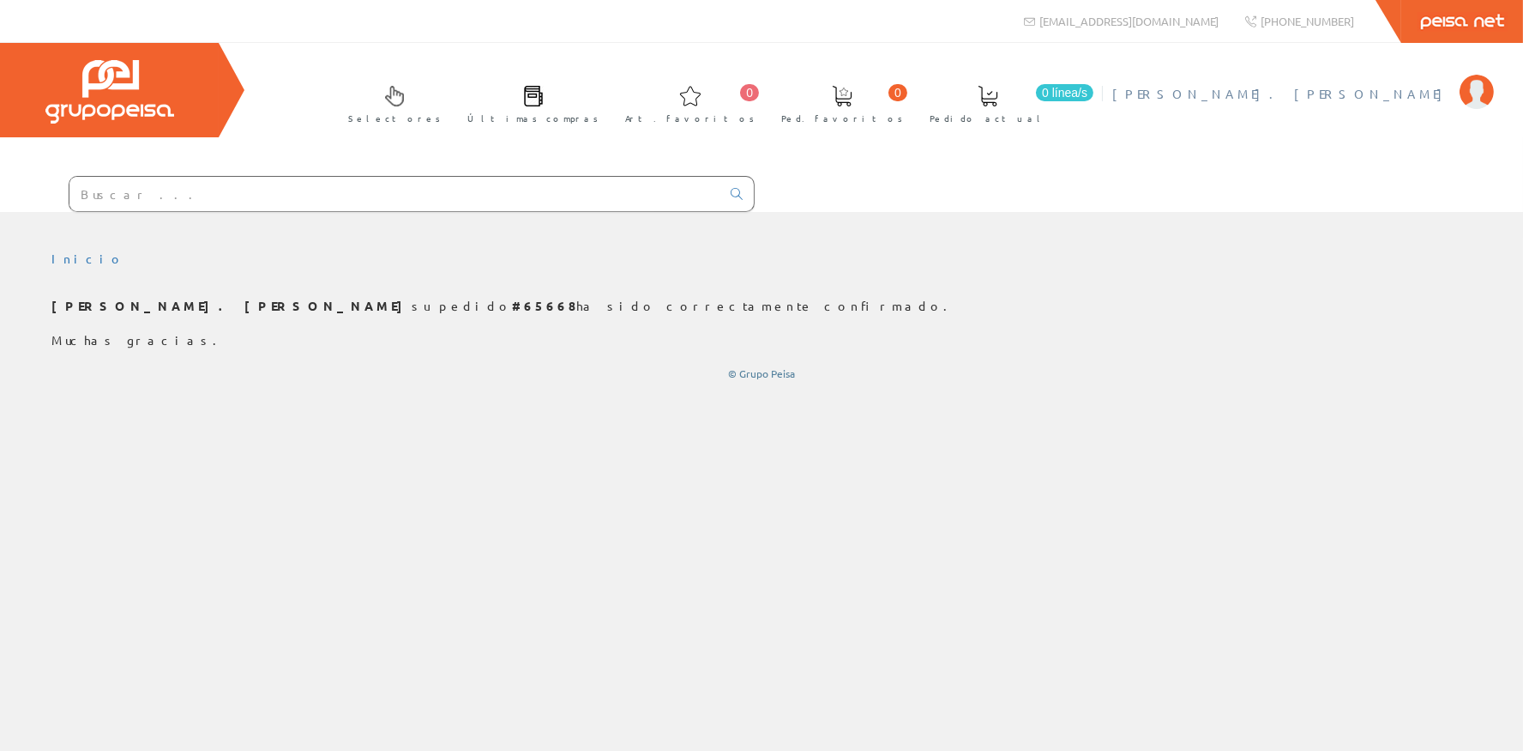
click at [1401, 98] on span "[PERSON_NAME]. [PERSON_NAME]" at bounding box center [1282, 93] width 339 height 17
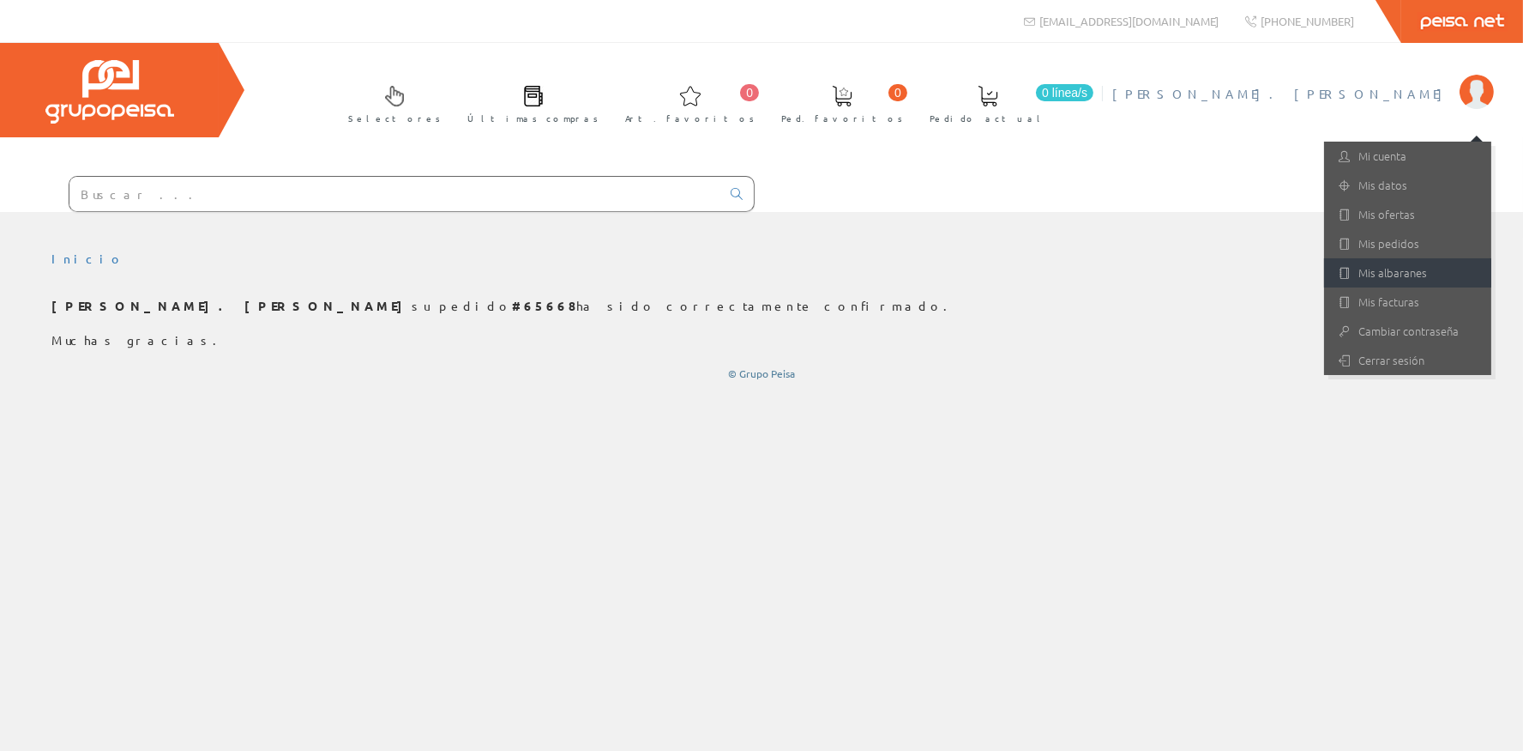
click at [1390, 277] on link "Mis albaranes" at bounding box center [1407, 272] width 167 height 29
